Goal: Task Accomplishment & Management: Complete application form

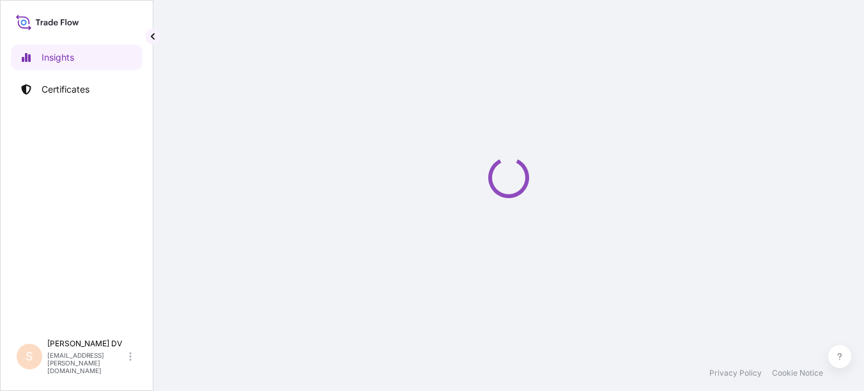
select select "2025"
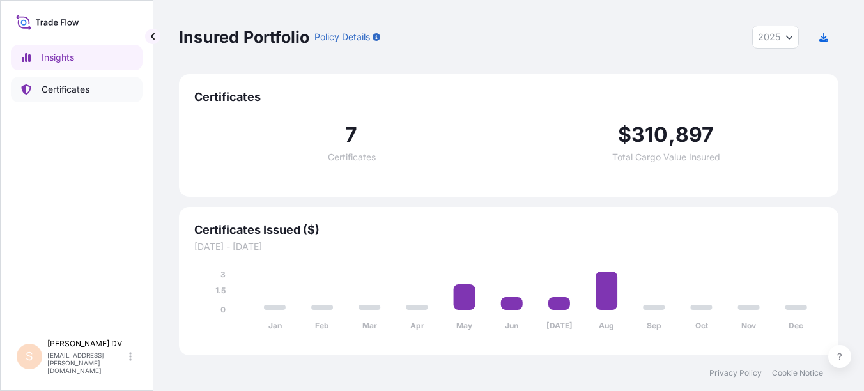
click at [68, 90] on p "Certificates" at bounding box center [66, 89] width 48 height 13
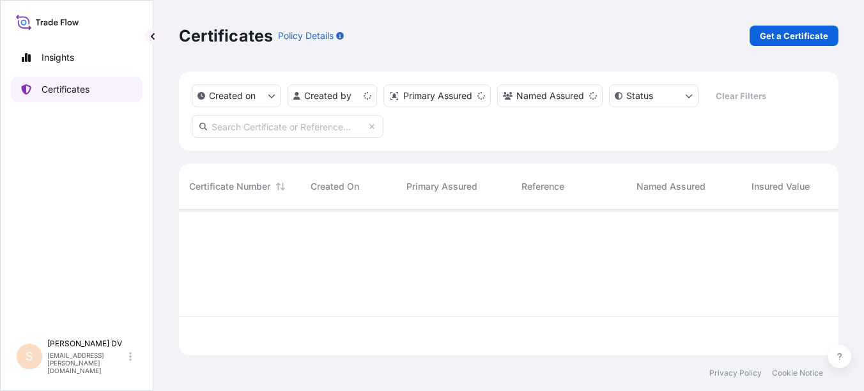
scroll to position [143, 650]
click at [801, 37] on p "Get a Certificate" at bounding box center [794, 35] width 68 height 13
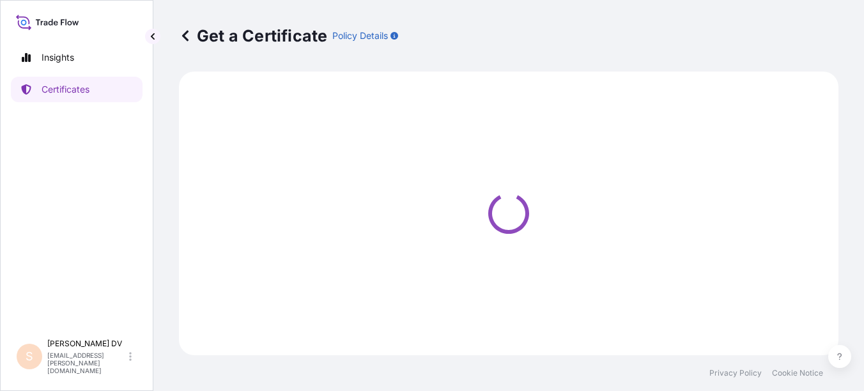
select select "Ocean Vessel - Under Deck"
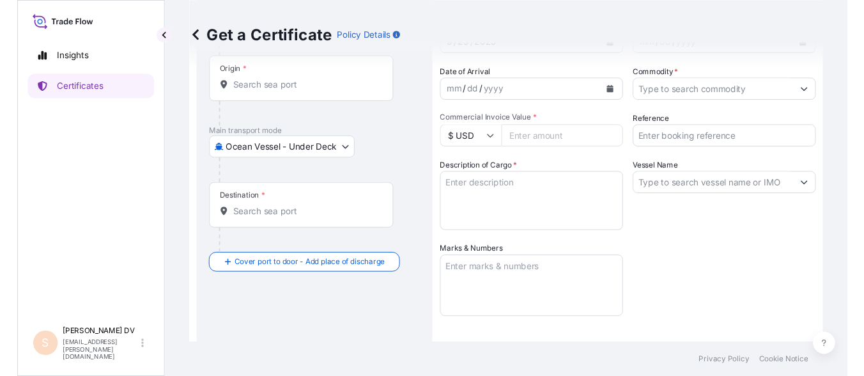
scroll to position [128, 0]
